Goal: Navigation & Orientation: Find specific page/section

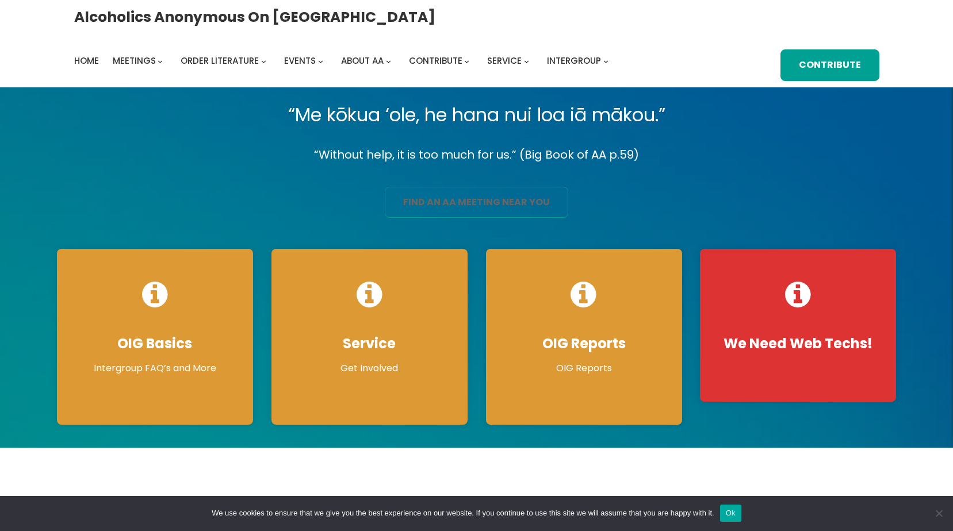
click at [525, 198] on link "find an aa meeting near you" at bounding box center [476, 203] width 183 height 32
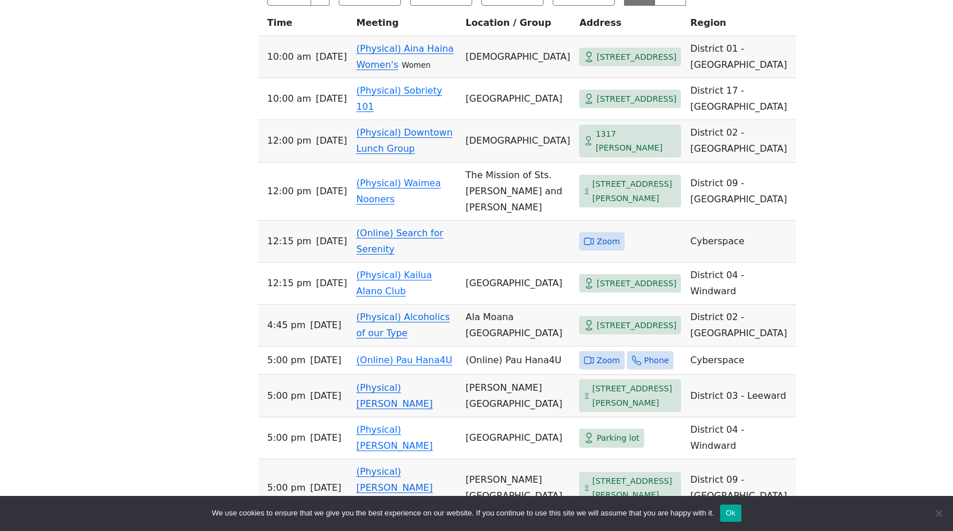
scroll to position [575, 0]
click at [403, 244] on link "(Online) Search for Serenity" at bounding box center [400, 240] width 87 height 27
